Goal: Information Seeking & Learning: Learn about a topic

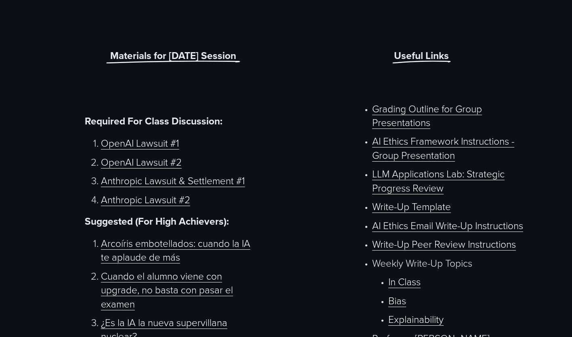
scroll to position [363, 0]
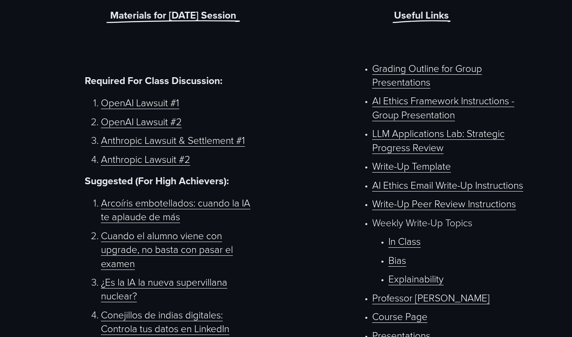
click at [445, 210] on link "Write-Up Peer Review Instructions" at bounding box center [444, 203] width 144 height 13
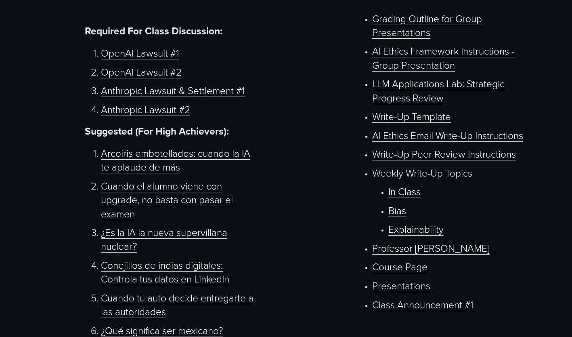
scroll to position [404, 0]
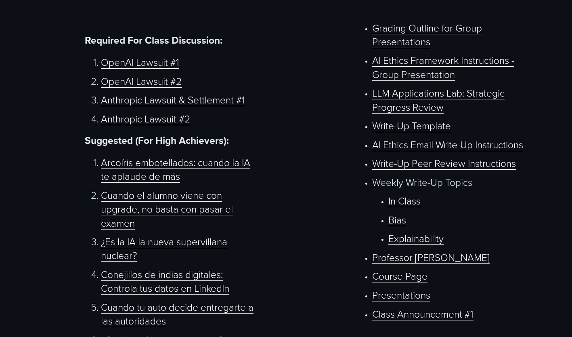
drag, startPoint x: 529, startPoint y: 35, endPoint x: 522, endPoint y: 27, distance: 10.3
click at [529, 35] on p "Grading Outline for Group Presentations" at bounding box center [452, 35] width 160 height 28
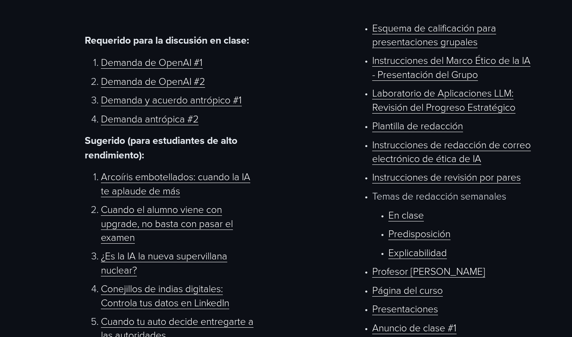
click at [450, 48] on link "Esquema de calificación para presentaciones grupales" at bounding box center [434, 34] width 124 height 27
click at [404, 80] on link "Instrucciones del Marco Ético de la IA - Presentación del Grupo" at bounding box center [451, 66] width 158 height 27
click at [456, 95] on link "Laboratorio de Aplicaciones LLM: Revisión del Progreso Estratégico" at bounding box center [443, 99] width 143 height 27
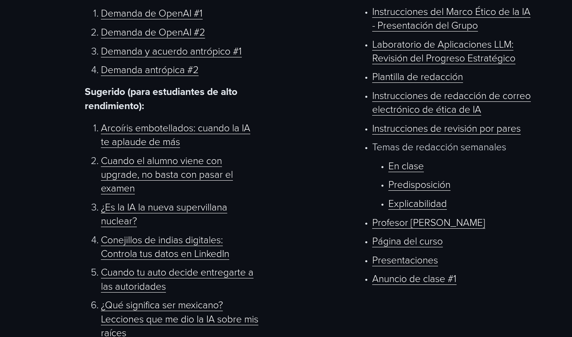
scroll to position [444, 0]
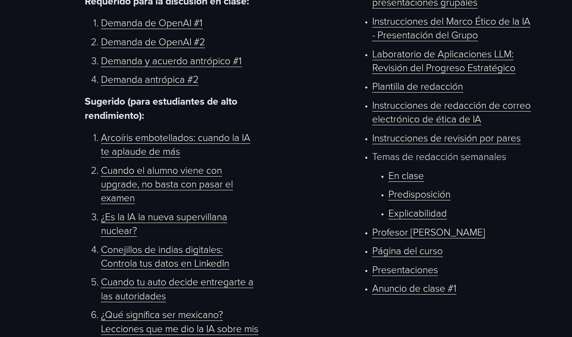
click at [407, 181] on link "En clase" at bounding box center [406, 174] width 36 height 13
click at [430, 197] on link "Predisposición" at bounding box center [419, 193] width 62 height 13
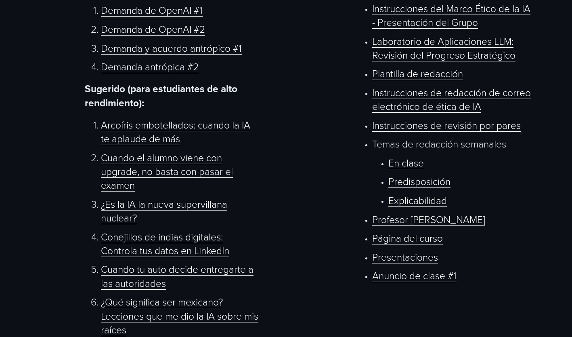
scroll to position [484, 0]
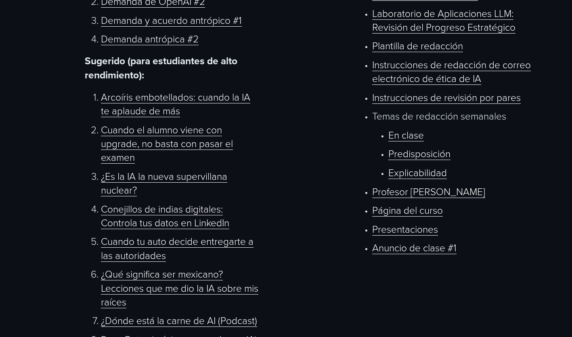
click at [424, 179] on link "Explicabilidad" at bounding box center [417, 171] width 59 height 13
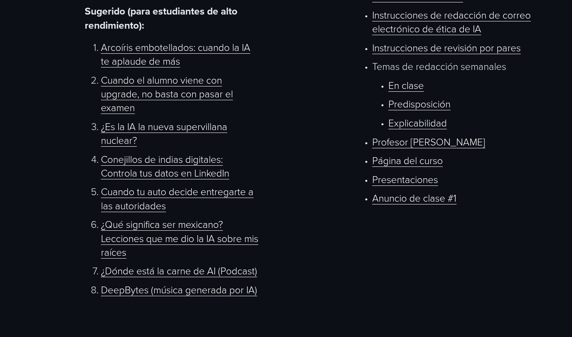
scroll to position [525, 0]
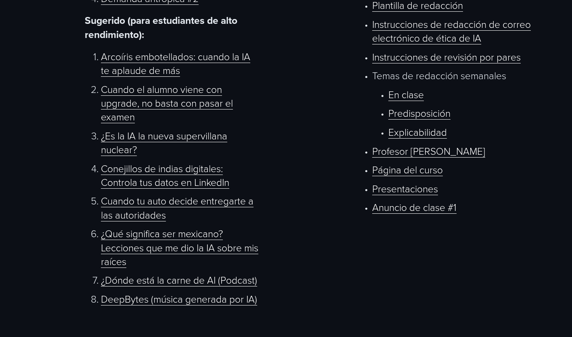
click at [211, 113] on link "Cuando el alumno viene con upgrade, no basta con pasar el examen" at bounding box center [167, 102] width 132 height 41
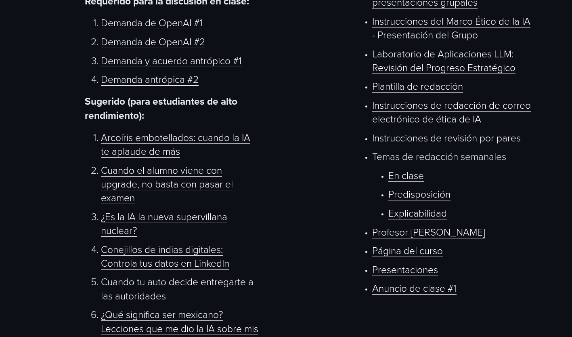
scroll to position [404, 0]
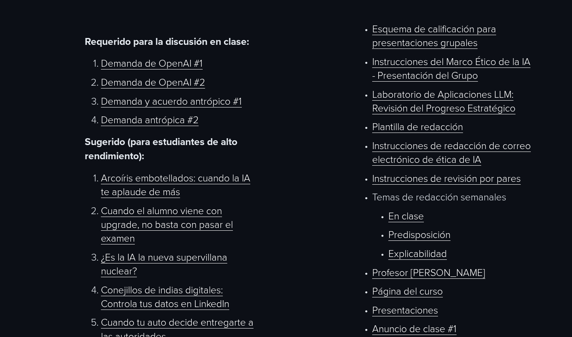
click at [426, 95] on link "Laboratorio de Aplicaciones LLM: Revisión del Progreso Estratégico" at bounding box center [443, 100] width 143 height 27
